Goal: Transaction & Acquisition: Purchase product/service

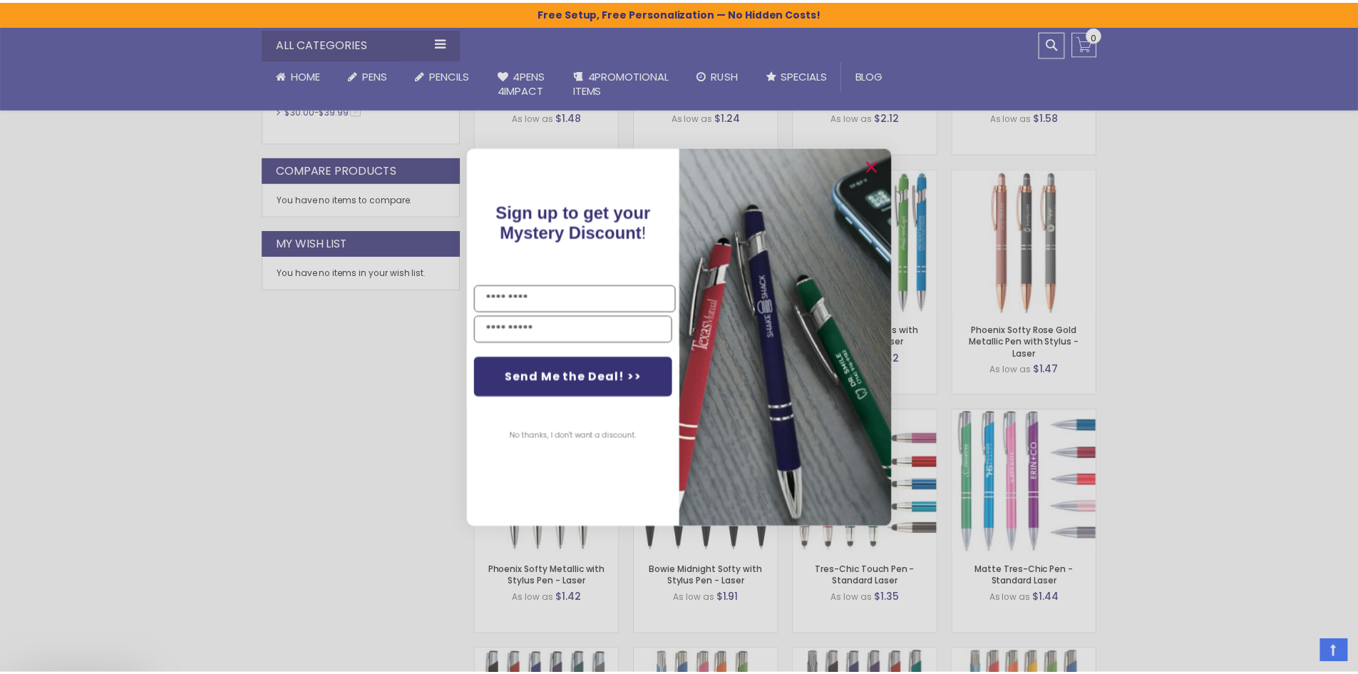
scroll to position [856, 0]
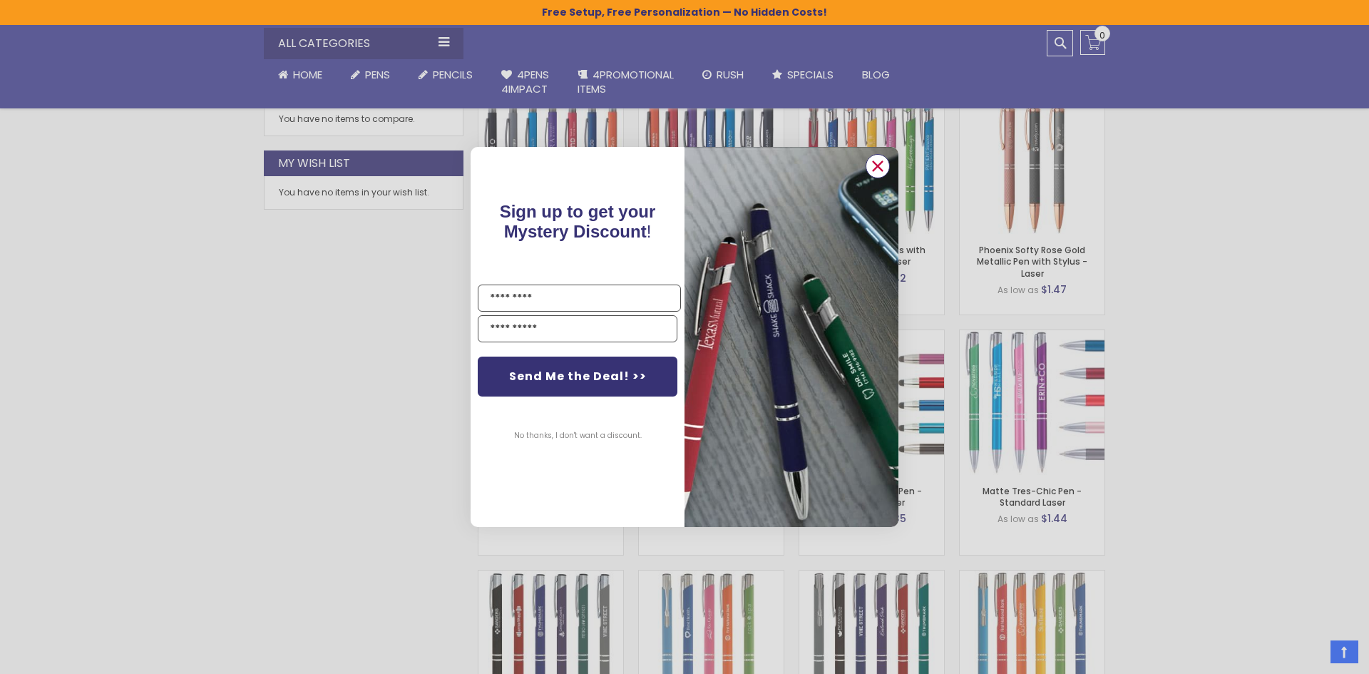
click at [884, 170] on circle "Close dialog" at bounding box center [877, 165] width 21 height 21
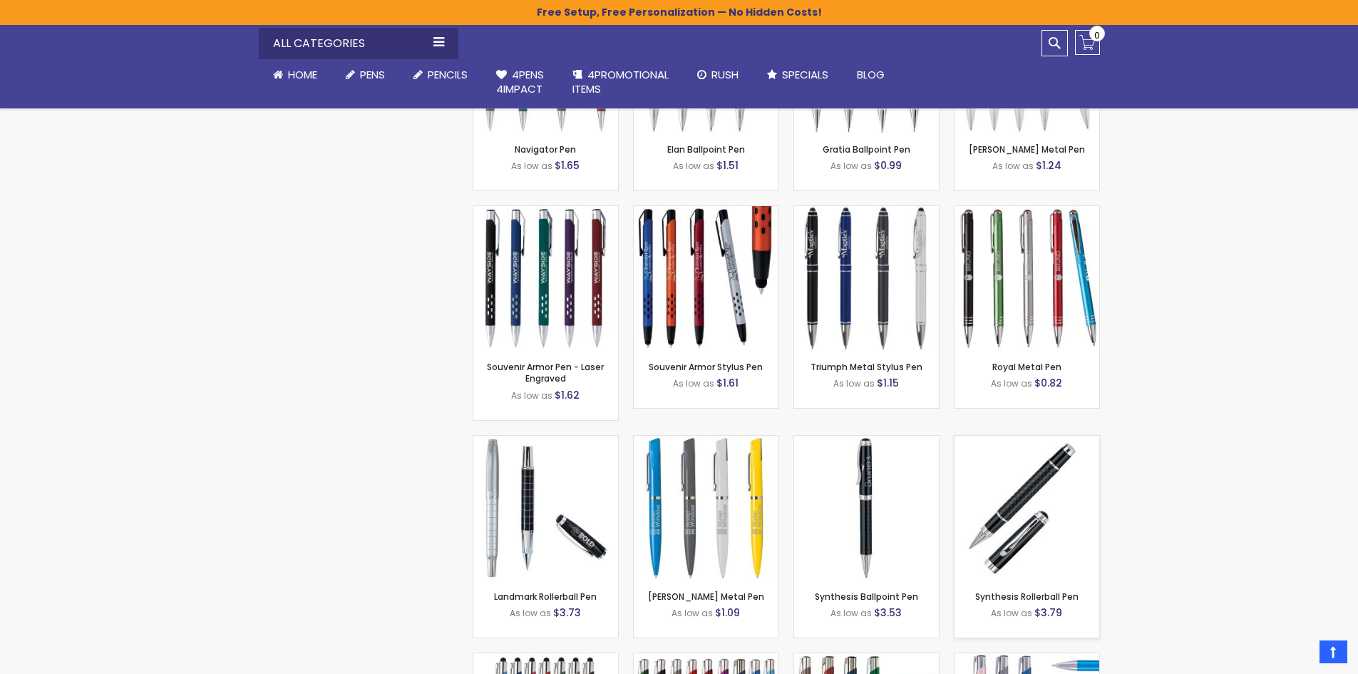
scroll to position [5205, 0]
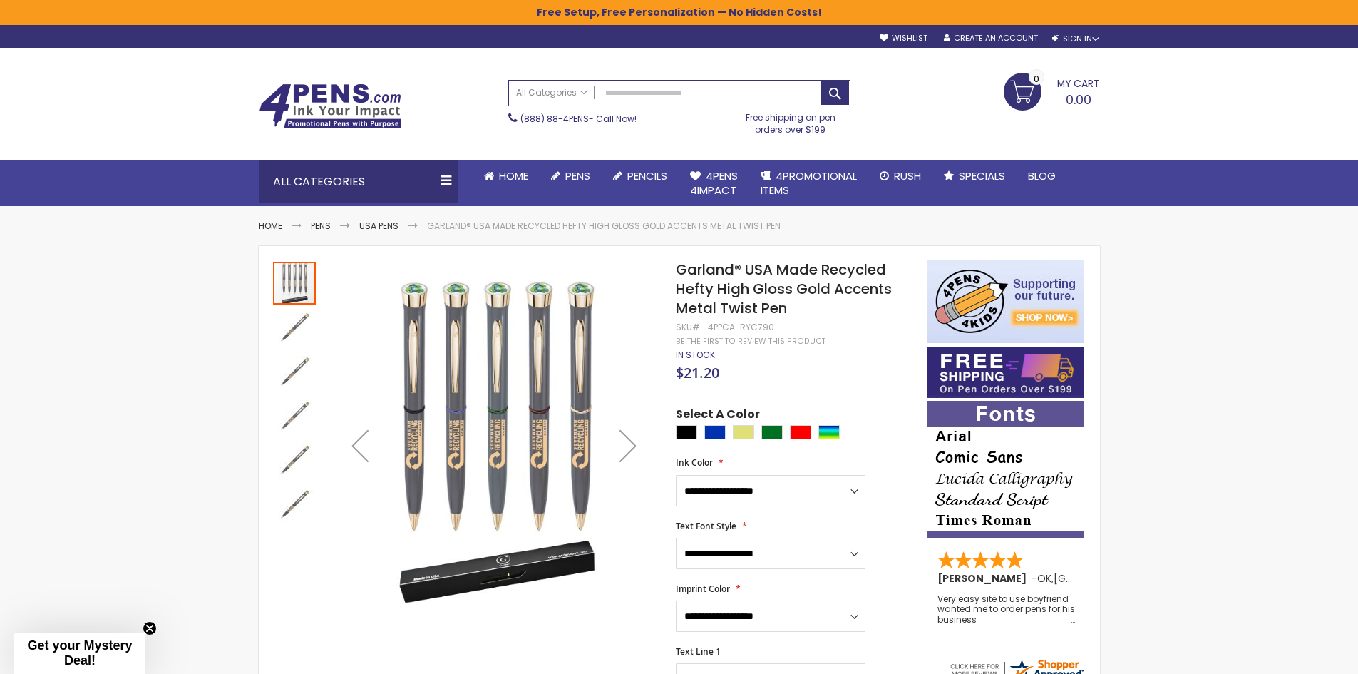
click at [294, 321] on img "Garland® USA Made Recycled Hefty High Gloss Gold Accents Metal Twist Pen" at bounding box center [294, 327] width 43 height 43
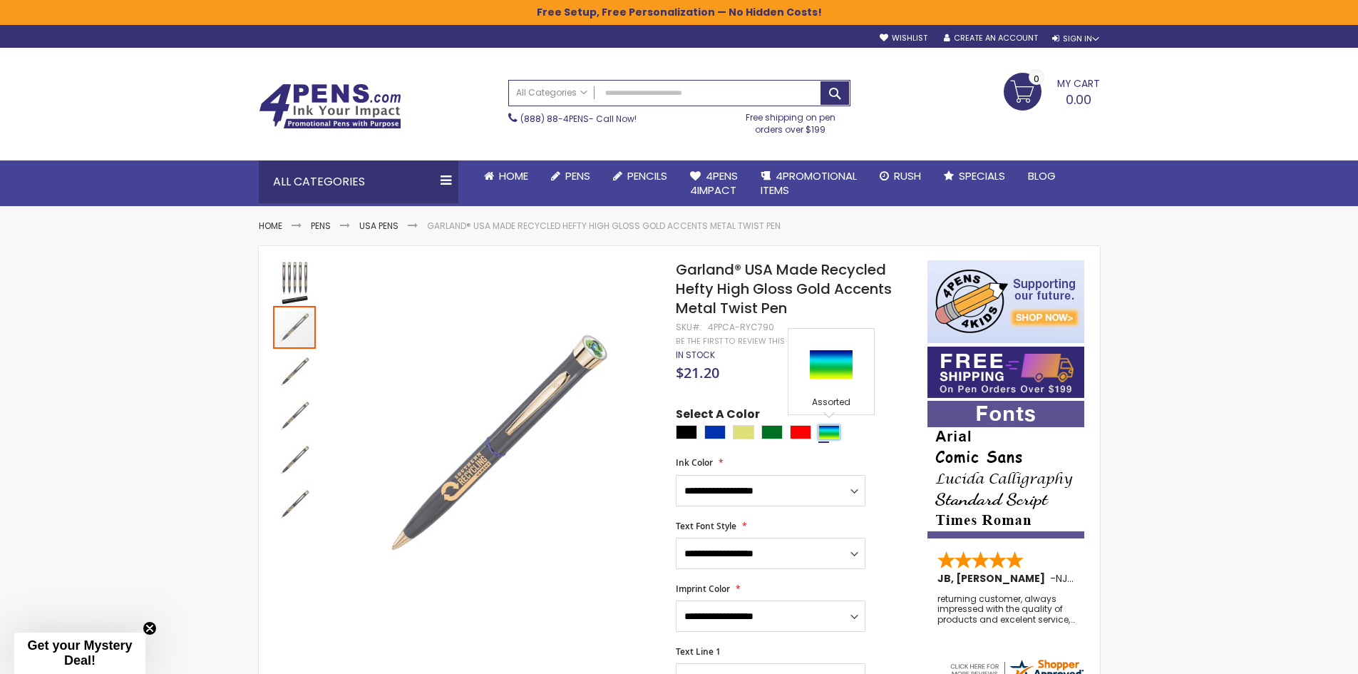
click at [831, 431] on div "Assorted" at bounding box center [829, 432] width 21 height 14
type input "****"
